Goal: Task Accomplishment & Management: Complete application form

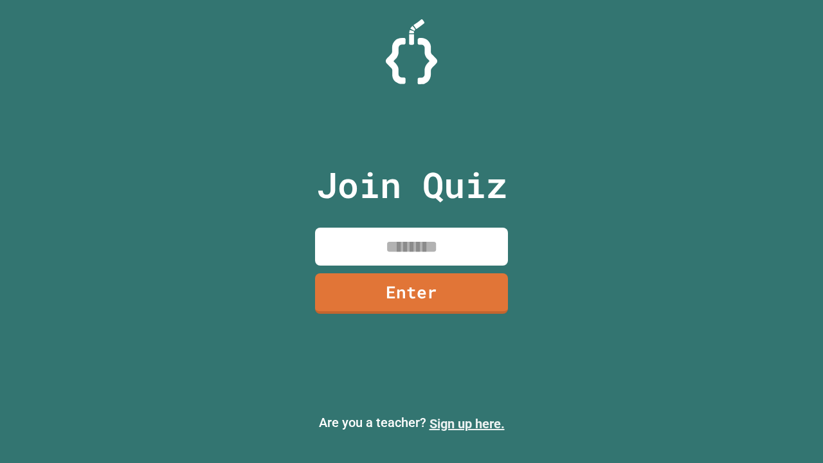
click at [467, 424] on link "Sign up here." at bounding box center [466, 423] width 75 height 15
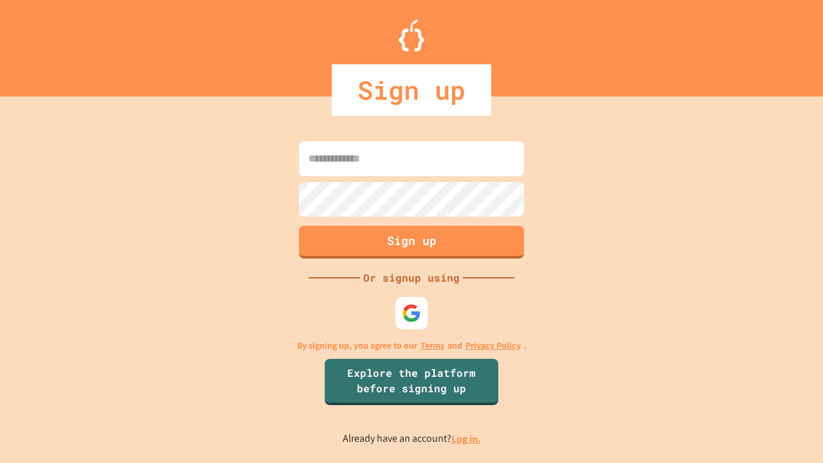
click at [467, 438] on link "Log in." at bounding box center [466, 438] width 30 height 13
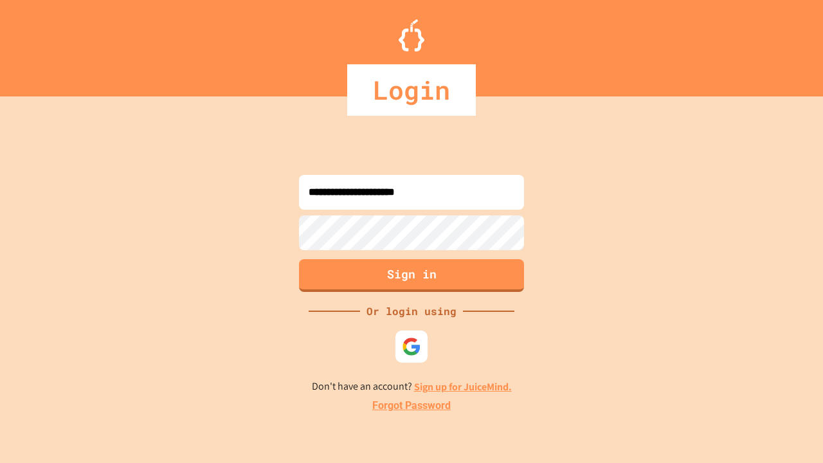
type input "**********"
